Goal: Find specific page/section: Find specific page/section

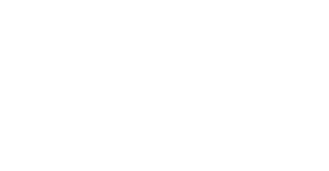
click at [11, 97] on icon at bounding box center [10, 105] width 16 height 16
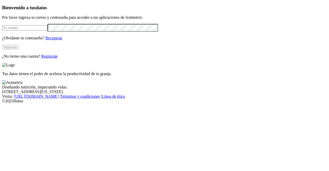
type input "[PERSON_NAME][EMAIL_ADDRESS][PERSON_NAME][DOMAIN_NAME]"
click at [19, 50] on button "Ingresar" at bounding box center [10, 47] width 17 height 5
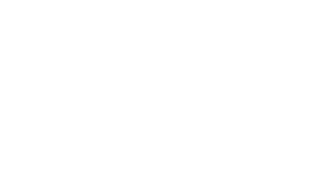
click at [11, 97] on icon at bounding box center [10, 105] width 16 height 16
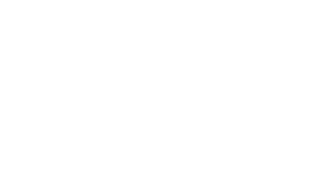
click at [8, 7] on icon at bounding box center [10, 105] width 16 height 206
click at [12, 97] on icon at bounding box center [10, 105] width 16 height 16
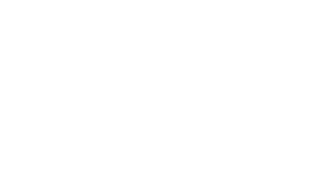
click at [8, 10] on icon at bounding box center [10, 105] width 16 height 206
click at [11, 9] on icon at bounding box center [10, 105] width 16 height 206
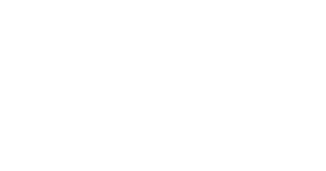
click at [7, 97] on icon at bounding box center [10, 105] width 16 height 16
drag, startPoint x: 268, startPoint y: 8, endPoint x: 266, endPoint y: 10, distance: 2.7
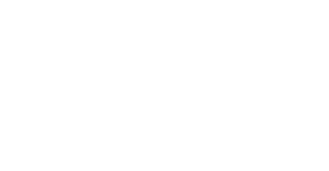
click at [10, 97] on icon at bounding box center [10, 105] width 16 height 16
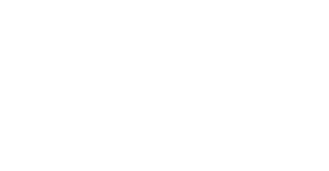
click at [13, 7] on icon at bounding box center [10, 105] width 16 height 206
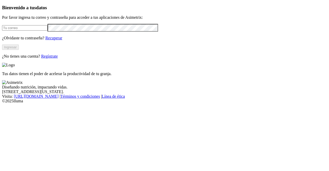
type input "[PERSON_NAME][EMAIL_ADDRESS][PERSON_NAME][DOMAIN_NAME]"
click at [19, 50] on button "Ingresar" at bounding box center [10, 47] width 17 height 5
